Goal: Transaction & Acquisition: Subscribe to service/newsletter

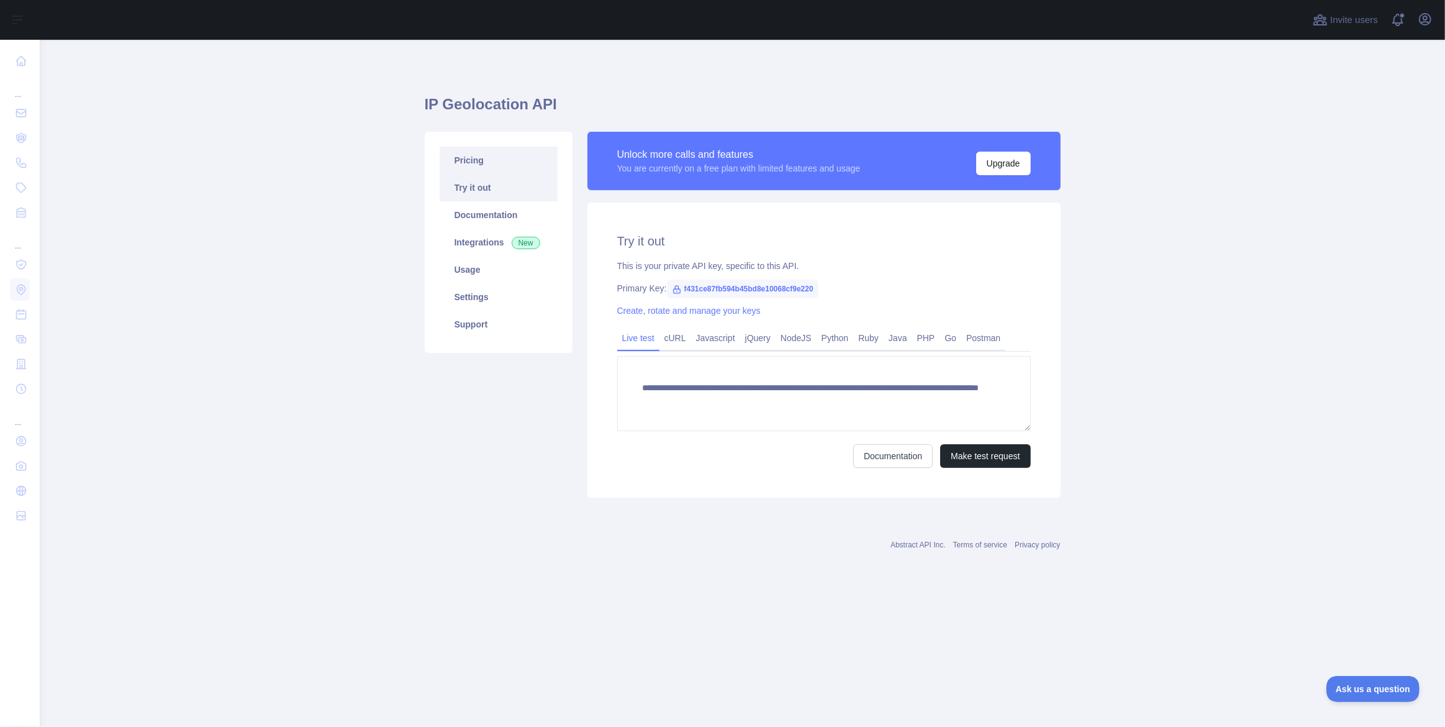
click at [491, 159] on link "Pricing" at bounding box center [499, 160] width 118 height 27
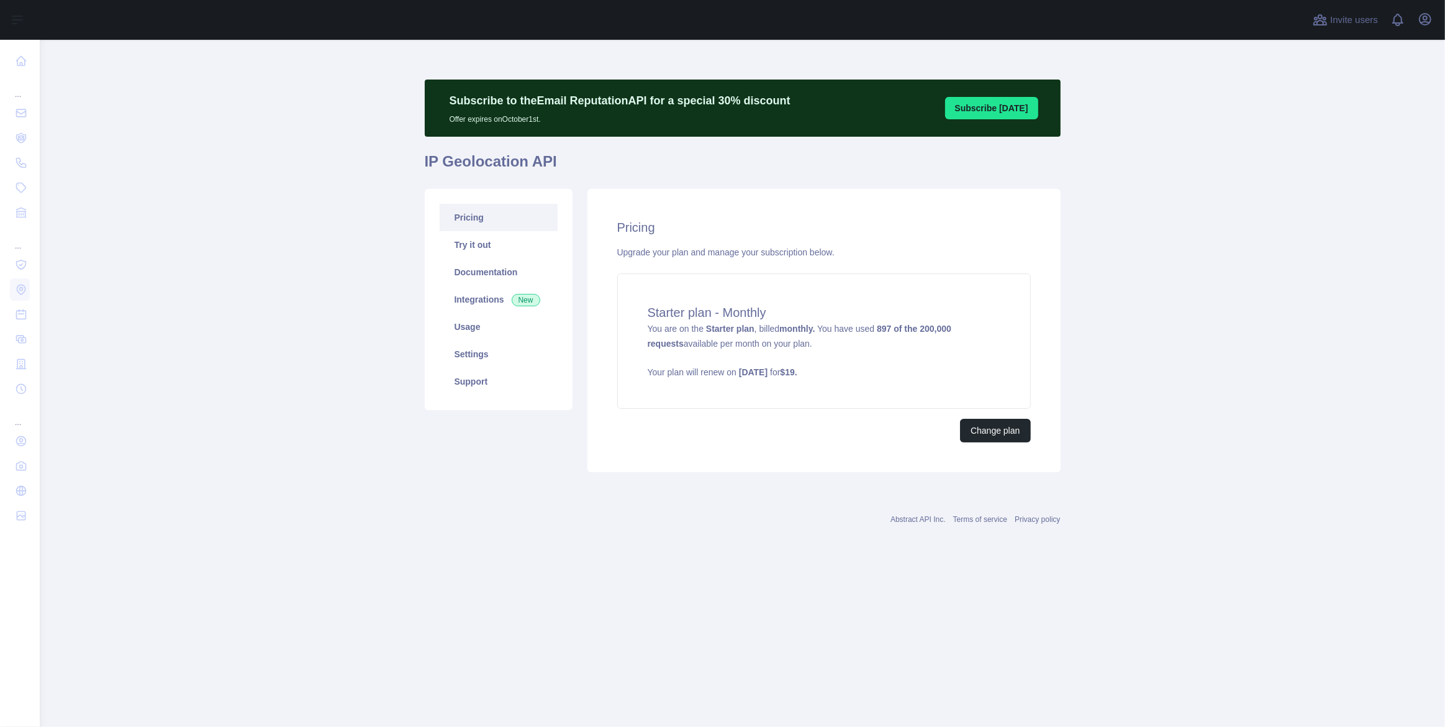
click at [1170, 420] on main "Subscribe to the Email Reputation API for a special 30 % discount Offer expires…" at bounding box center [742, 383] width 1405 height 687
drag, startPoint x: 643, startPoint y: 332, endPoint x: 794, endPoint y: 343, distance: 151.3
click at [794, 343] on div "Starter plan - Monthly You are on the Starter plan , billed monthly. You have u…" at bounding box center [824, 340] width 414 height 135
click at [346, 430] on main "Subscribe to the Email Reputation API for a special 30 % discount Offer expires…" at bounding box center [742, 383] width 1405 height 687
click at [336, 466] on main "Subscribe to the Email Reputation API for a special 30 % discount Offer expires…" at bounding box center [742, 383] width 1405 height 687
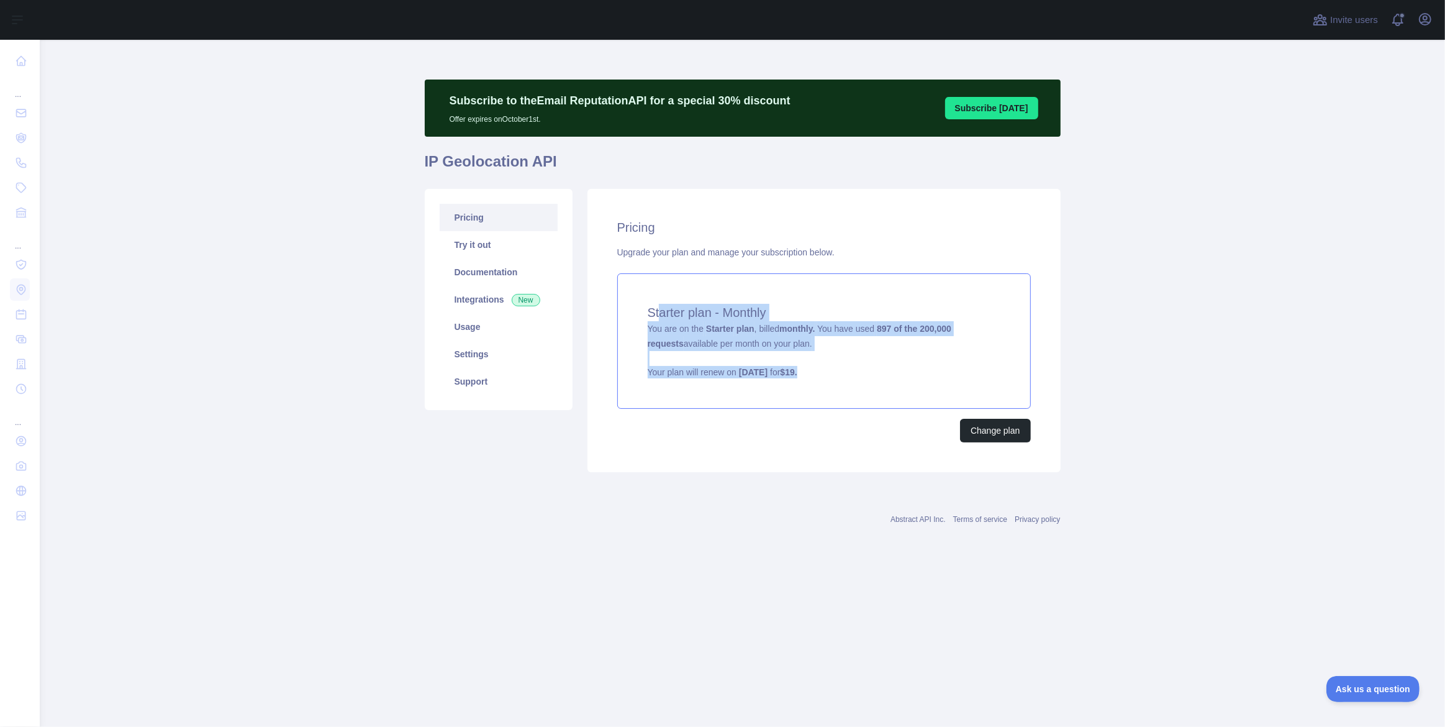
drag, startPoint x: 849, startPoint y: 372, endPoint x: 659, endPoint y: 310, distance: 200.3
click at [659, 310] on div "Starter plan - Monthly You are on the Starter plan , billed monthly. You have u…" at bounding box center [824, 340] width 414 height 135
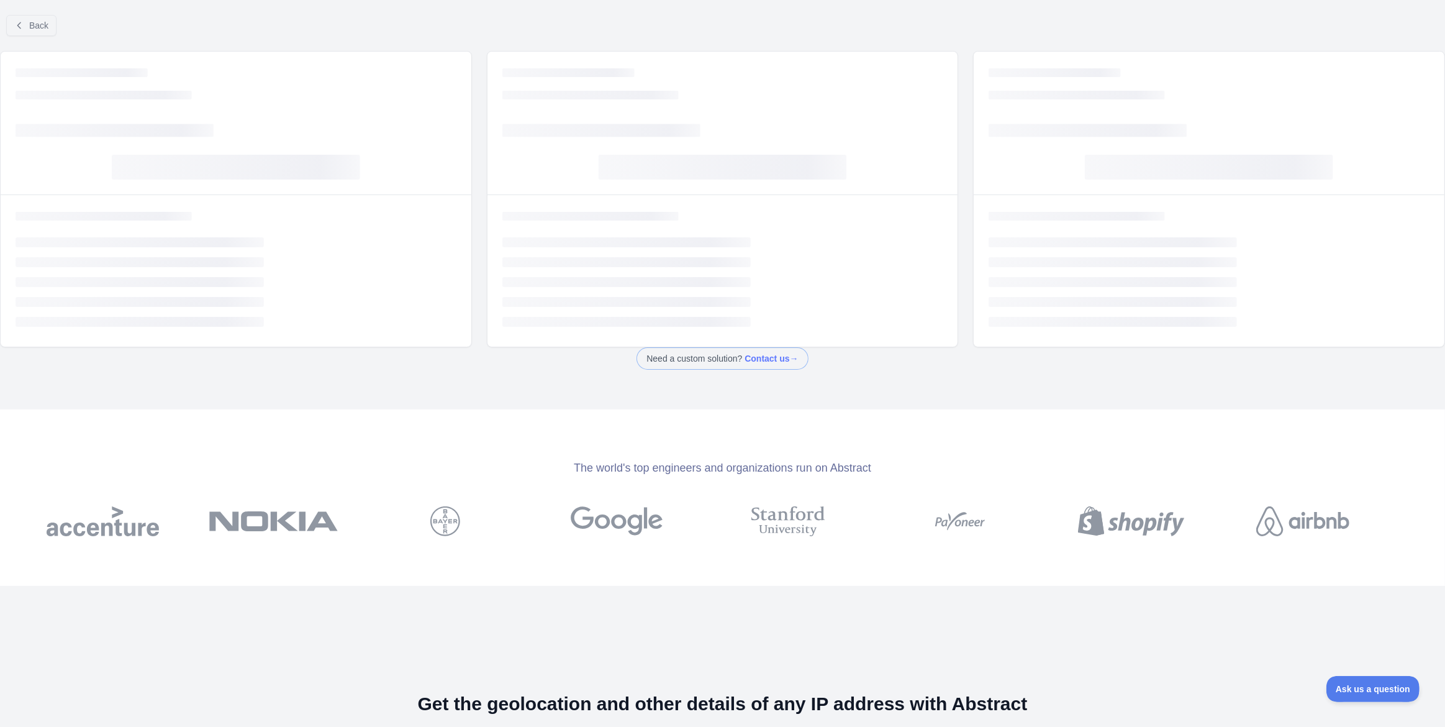
click at [406, 301] on li "Loading..." at bounding box center [236, 302] width 441 height 10
